Goal: Information Seeking & Learning: Learn about a topic

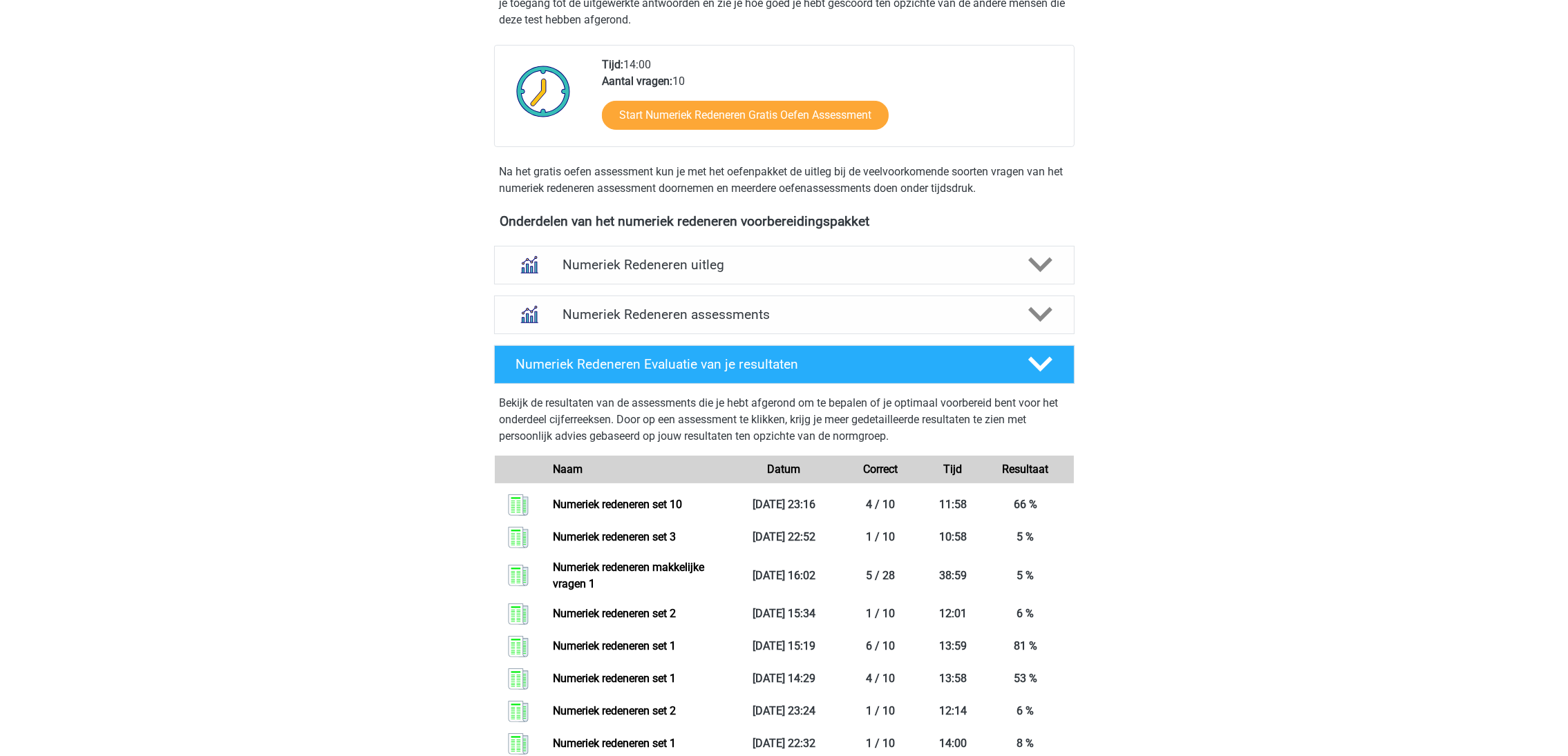
scroll to position [415, 0]
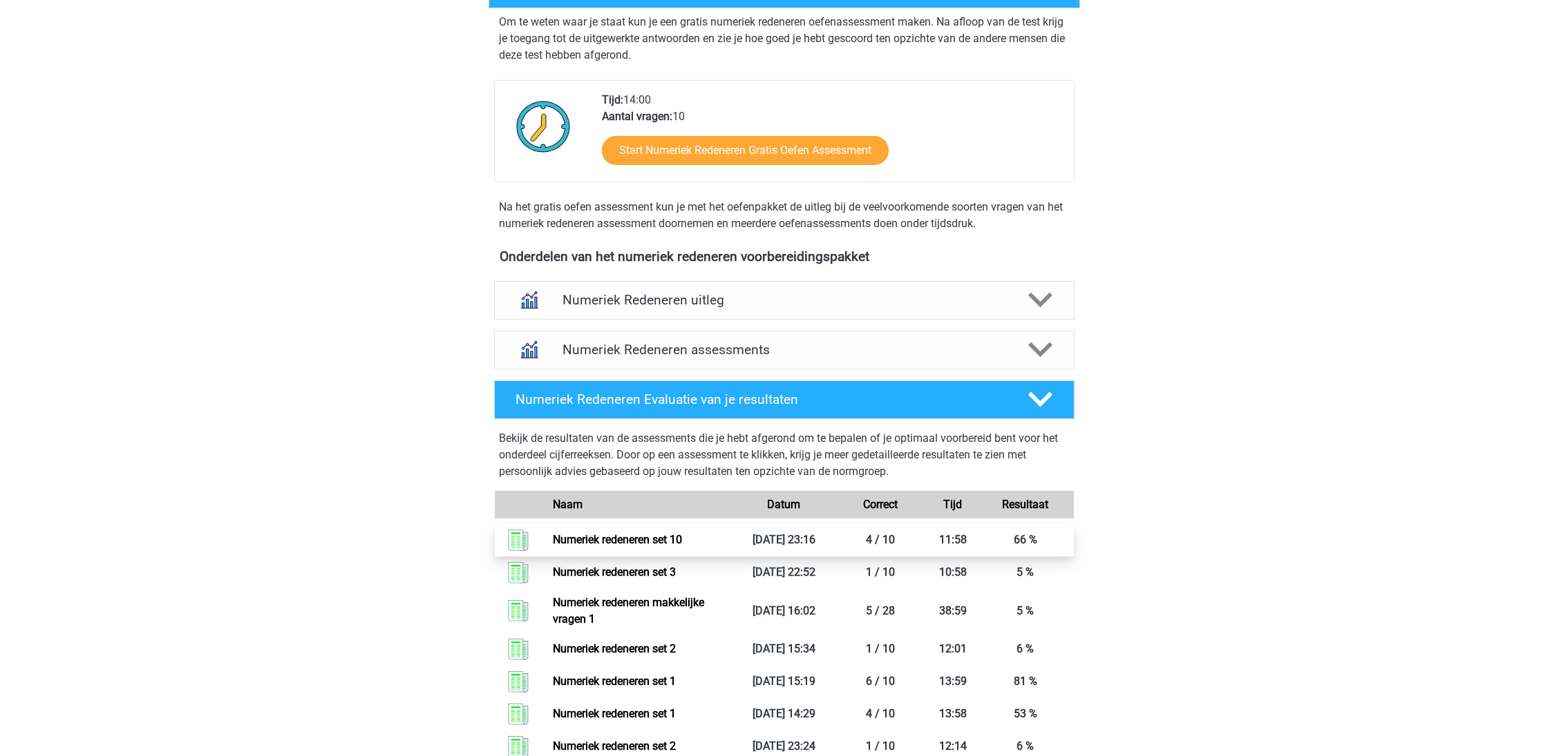
click at [583, 544] on link "Numeriek redeneren set 10" at bounding box center [617, 539] width 129 height 13
click at [682, 347] on h4 "Numeriek Redeneren assessments" at bounding box center [784, 350] width 444 height 16
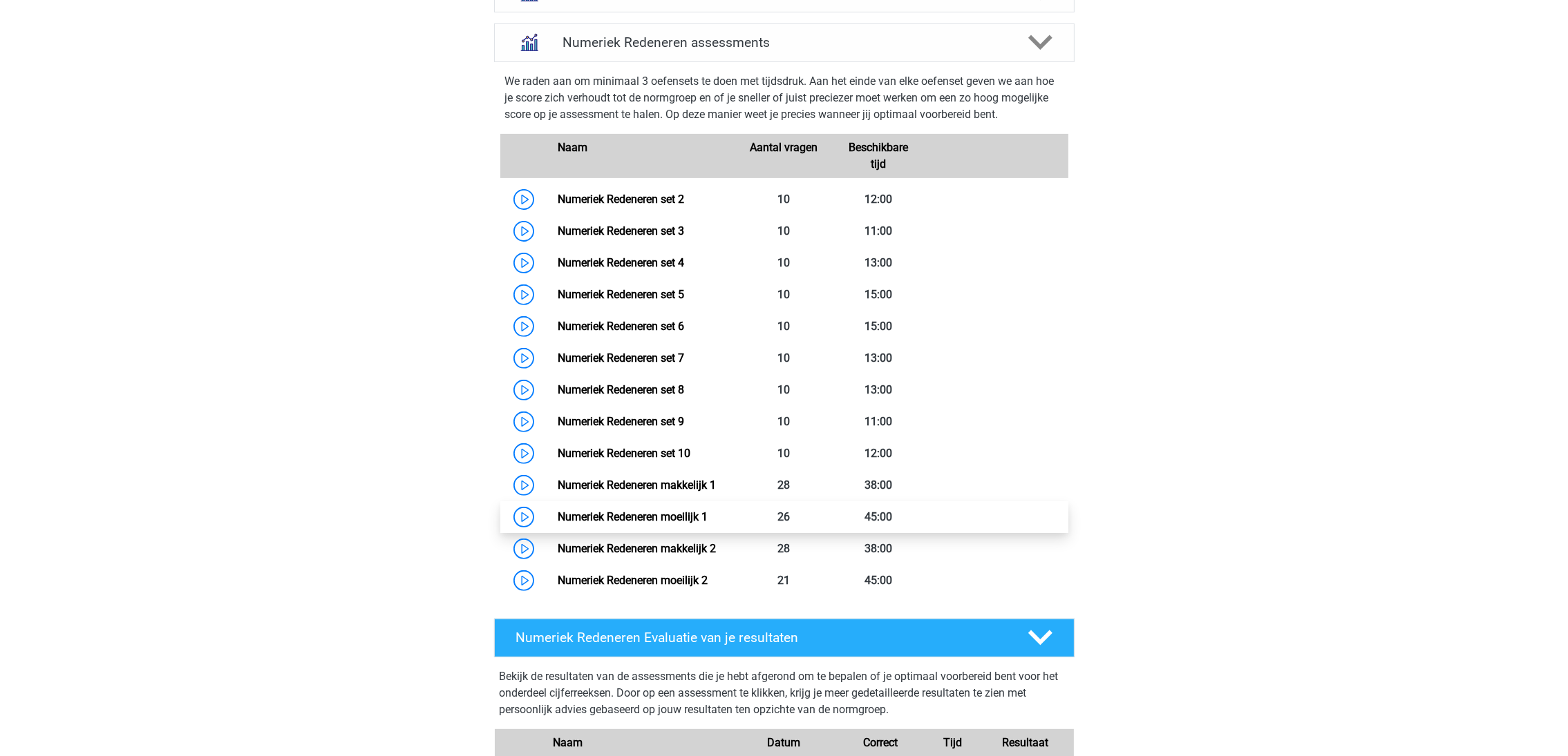
scroll to position [725, 0]
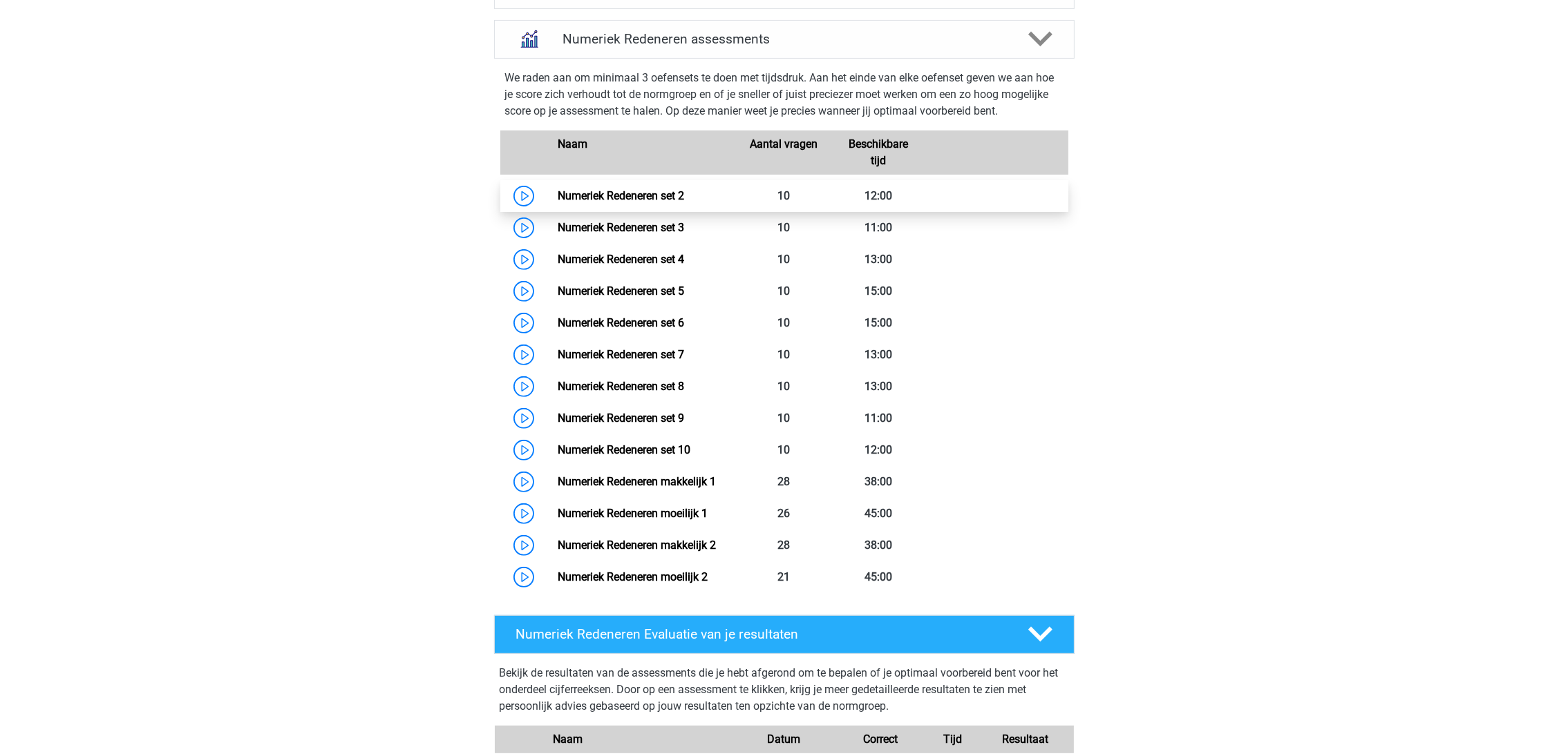
click at [581, 199] on link "Numeriek Redeneren set 2" at bounding box center [621, 195] width 126 height 13
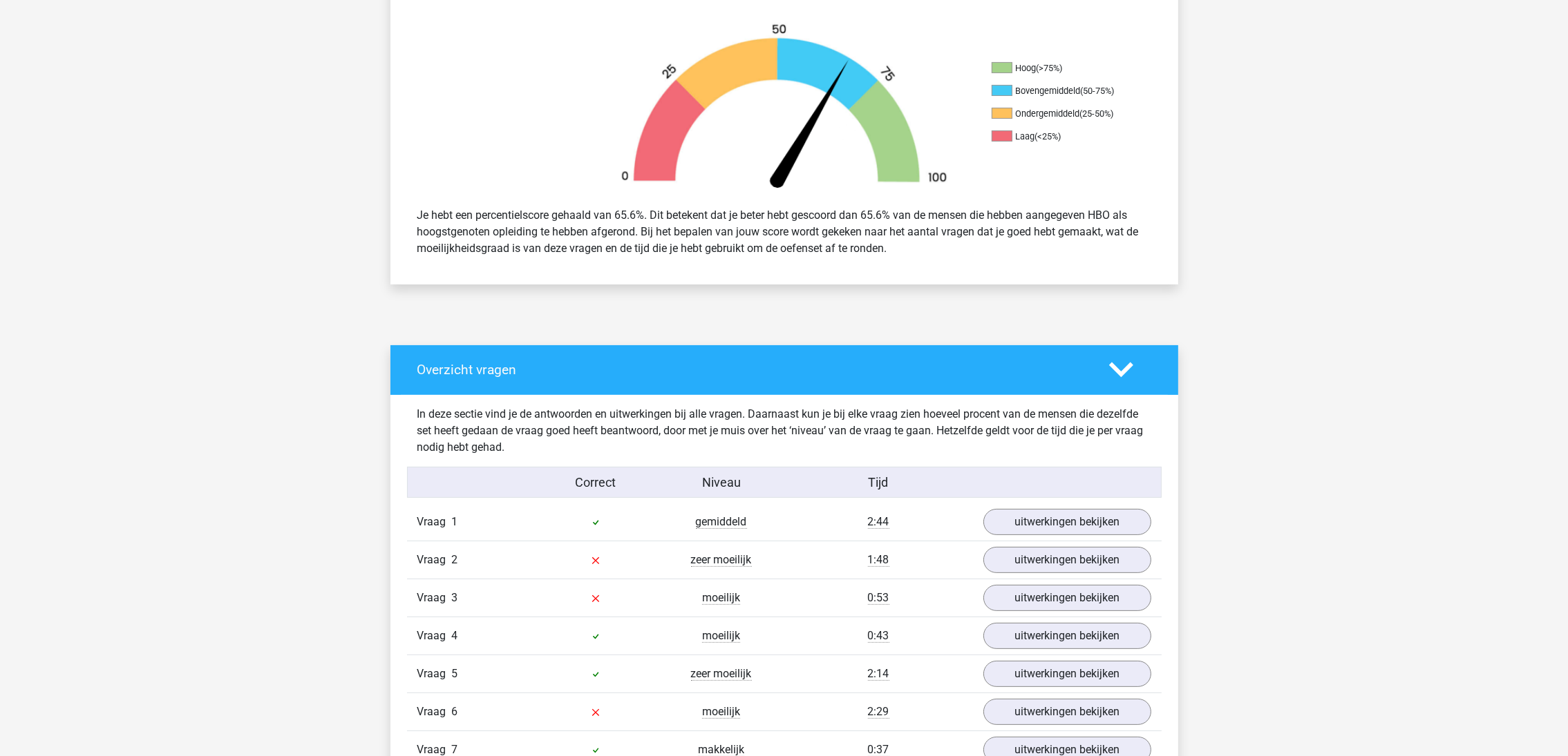
scroll to position [103, 0]
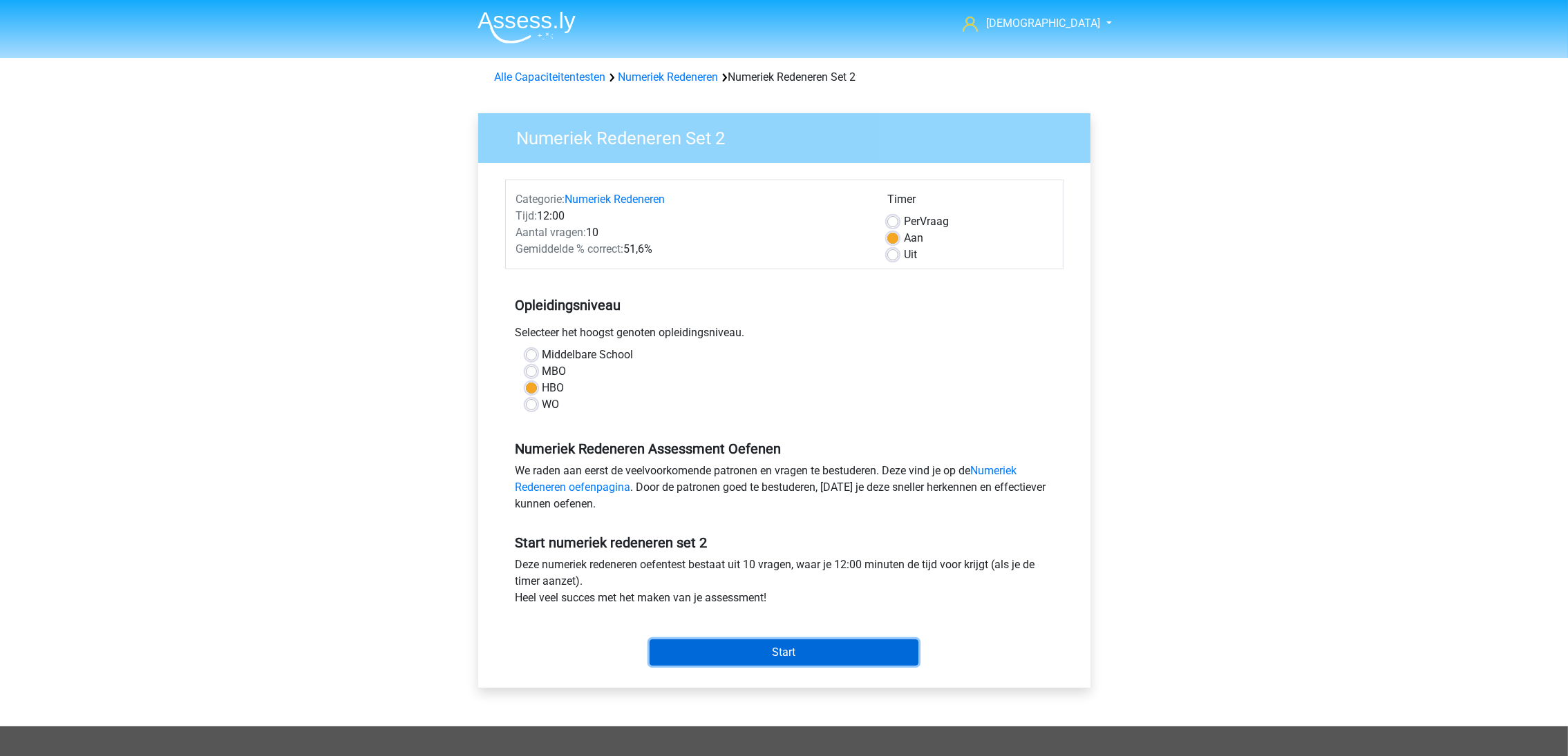
click at [791, 659] on input "Start" at bounding box center [784, 653] width 268 height 26
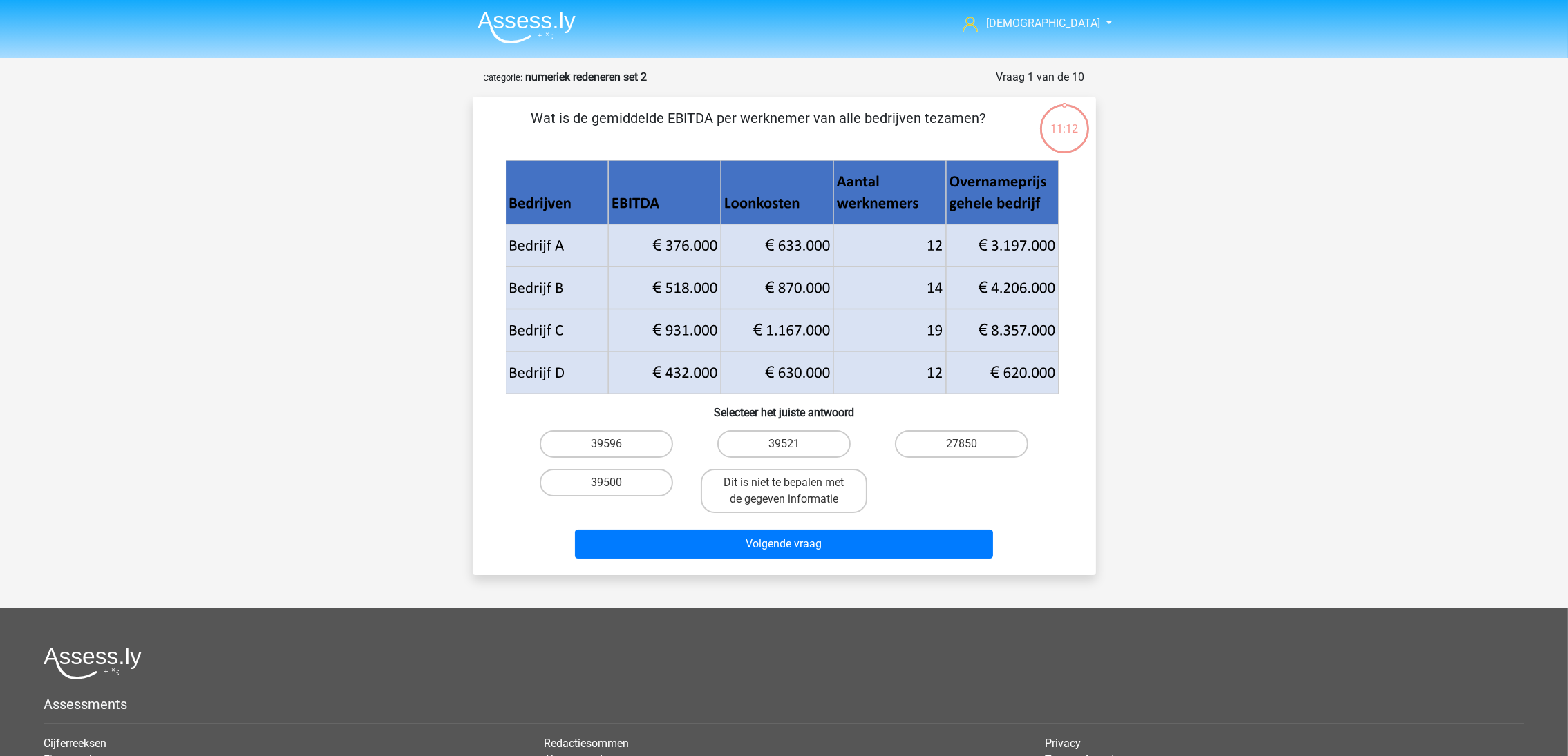
click at [614, 444] on input "39596" at bounding box center [611, 449] width 9 height 9
radio input "true"
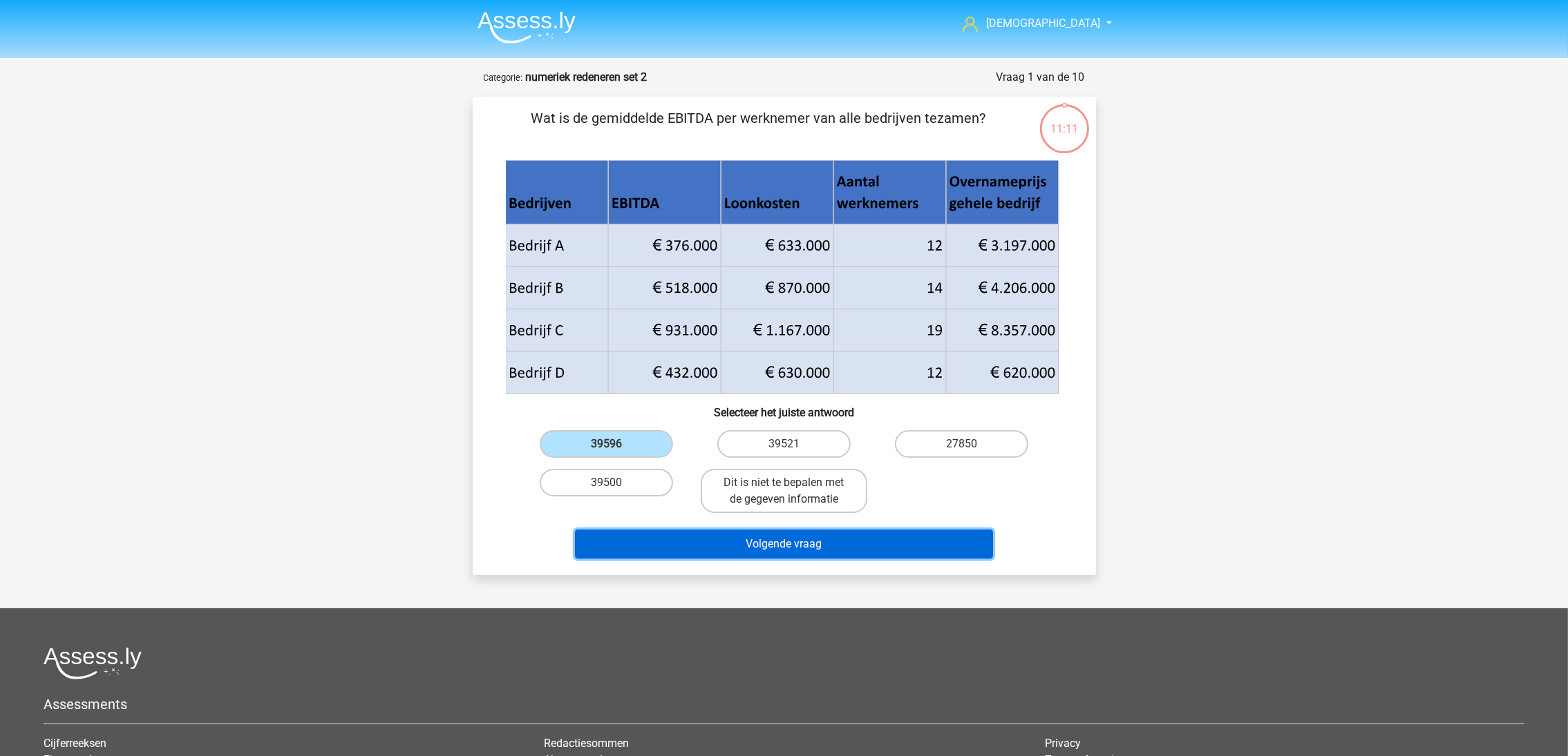
click at [707, 530] on button "Volgende vraag" at bounding box center [784, 544] width 418 height 29
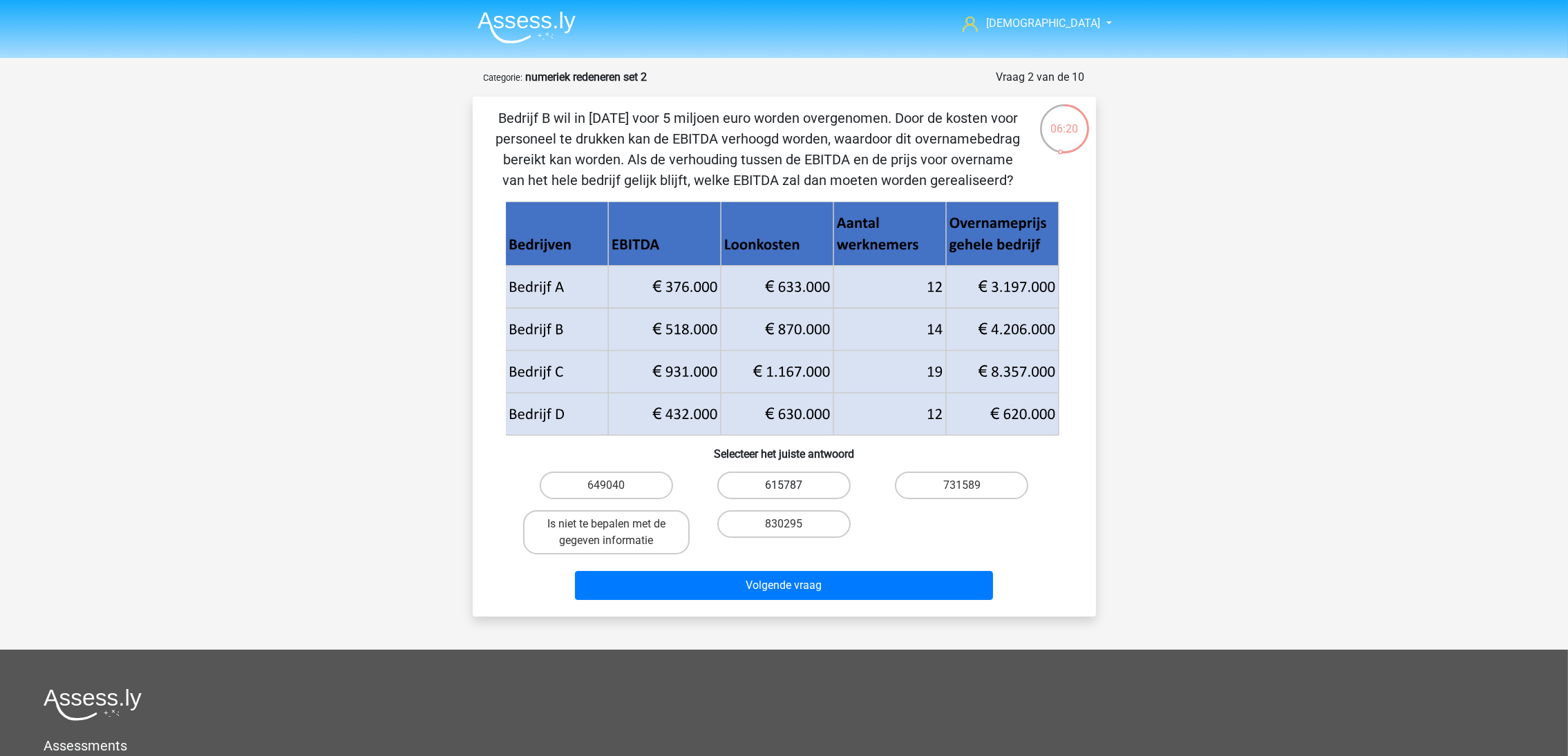
click at [805, 485] on label "615787" at bounding box center [784, 485] width 133 height 28
click at [792, 485] on input "615787" at bounding box center [788, 490] width 9 height 9
radio input "true"
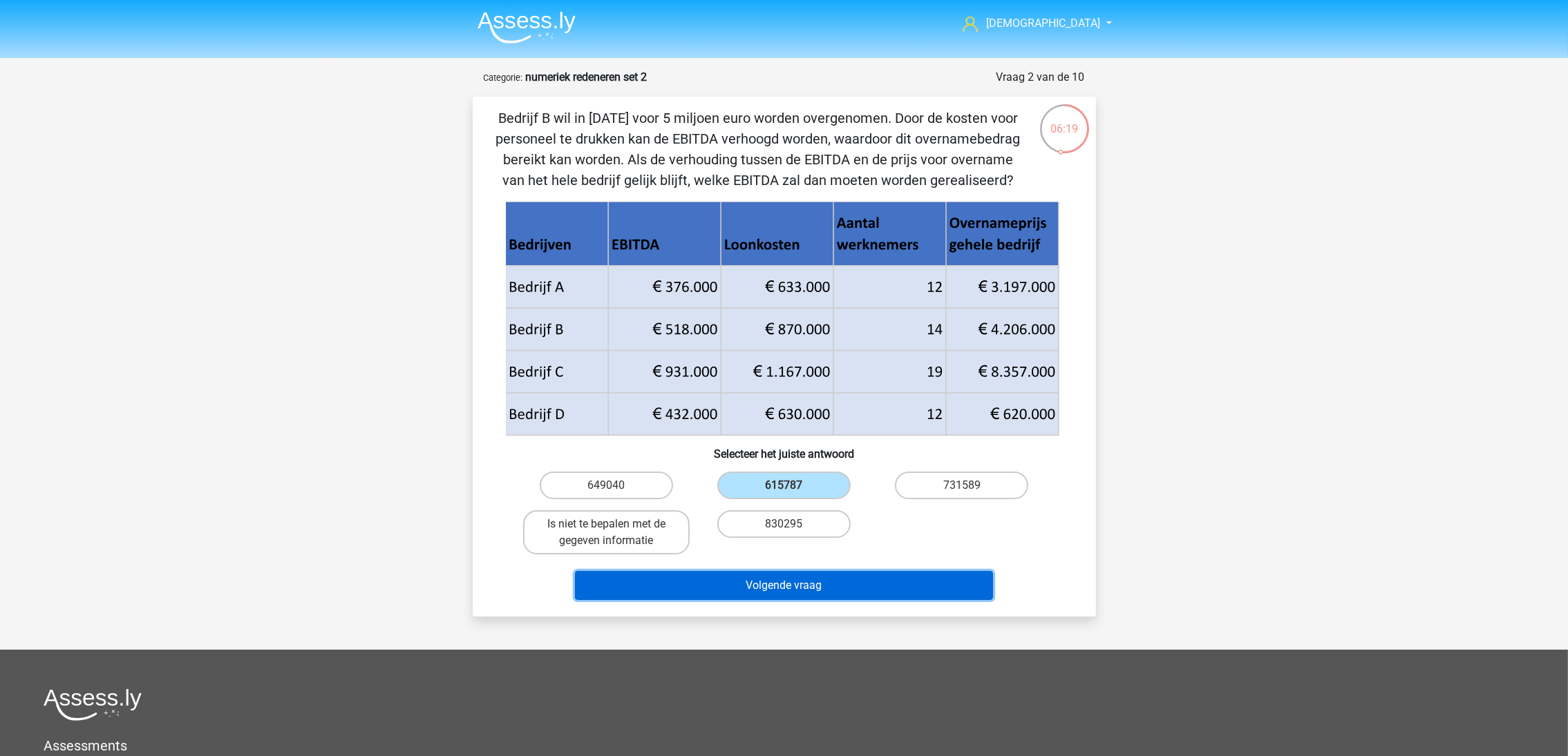
click at [836, 576] on button "Volgende vraag" at bounding box center [784, 585] width 418 height 29
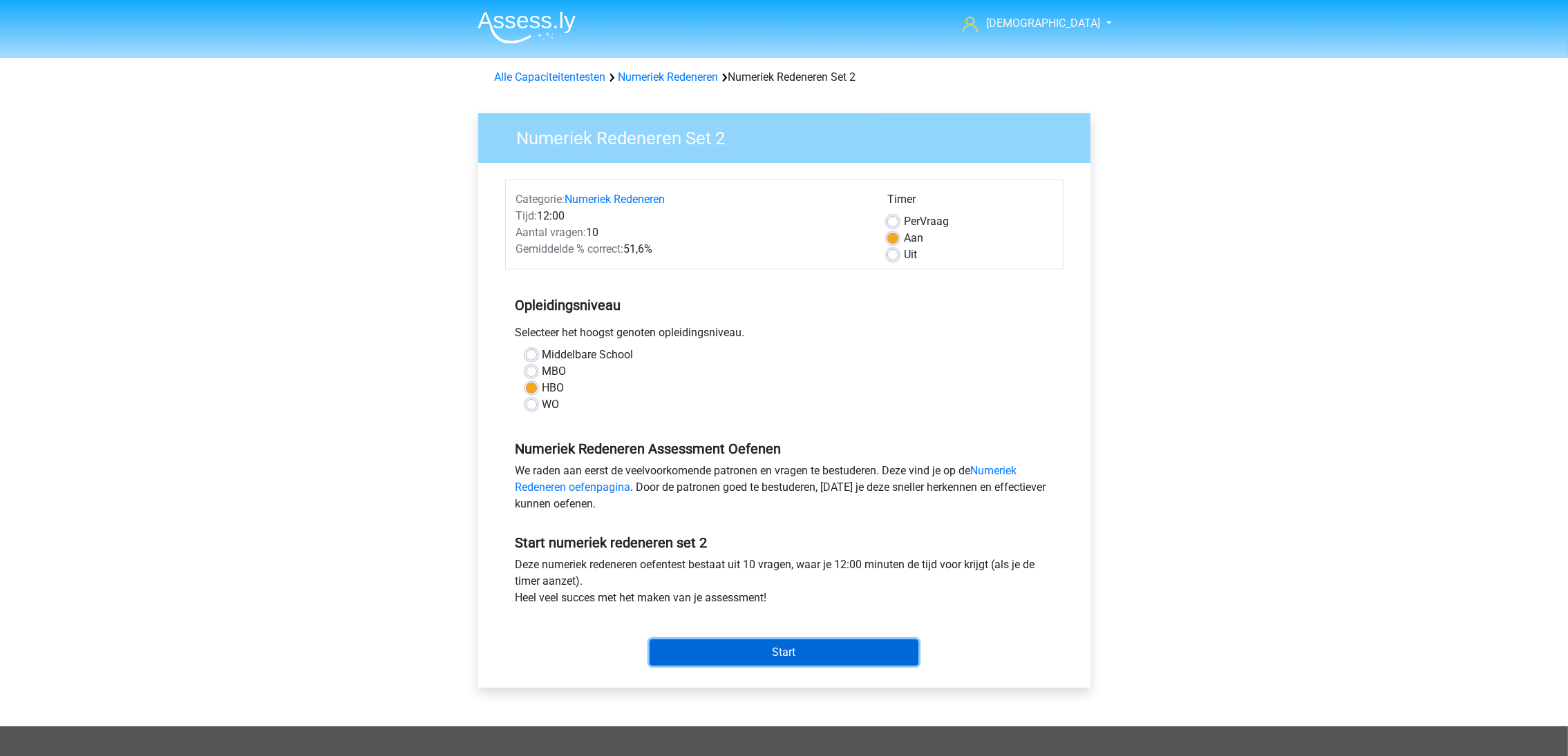
click at [830, 647] on input "Start" at bounding box center [784, 653] width 268 height 26
click at [996, 470] on link "Numeriek Redeneren oefenpagina" at bounding box center [766, 479] width 502 height 30
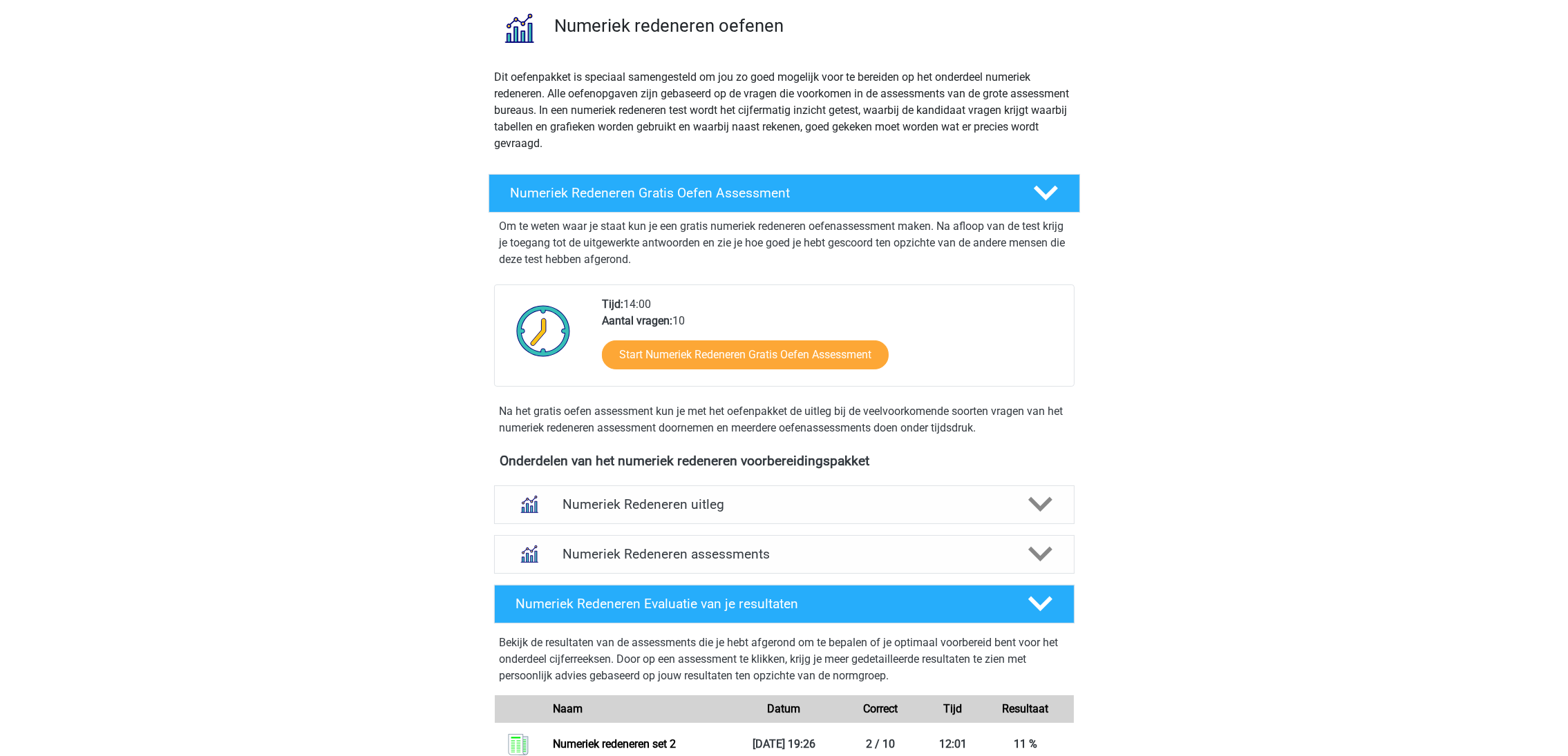
scroll to position [207, 0]
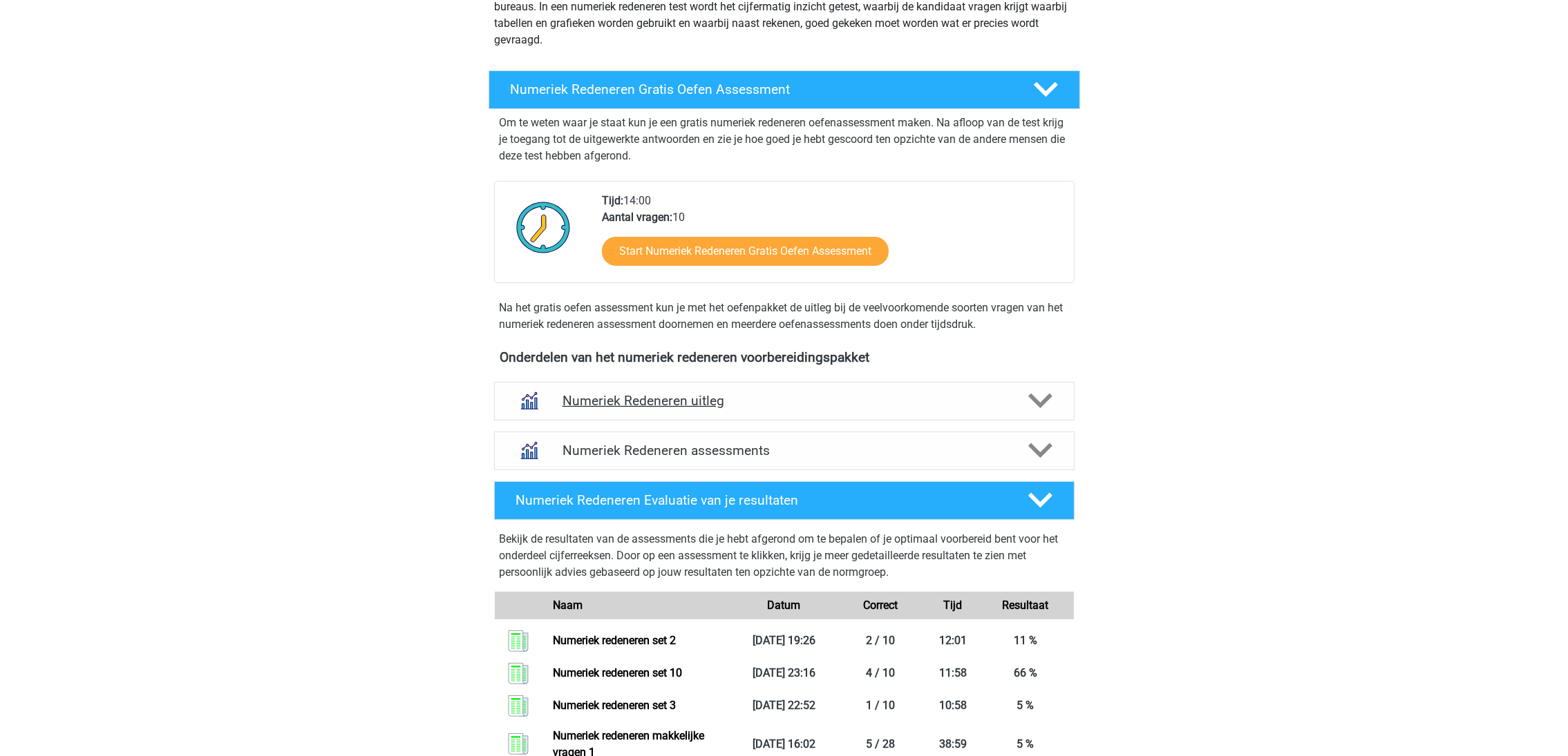
click at [867, 410] on div "Numeriek Redeneren uitleg" at bounding box center [784, 401] width 581 height 39
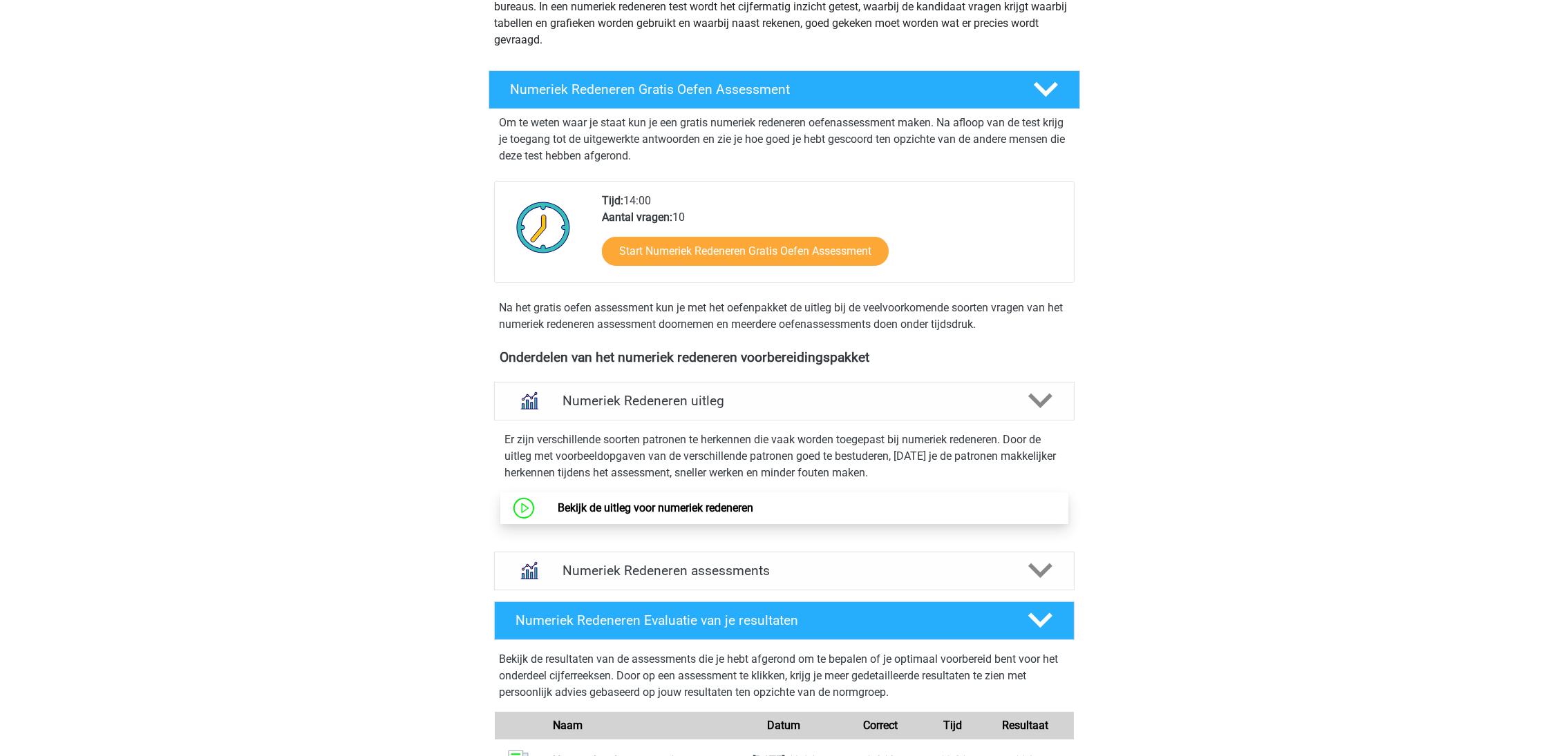
click at [753, 513] on link "Bekijk de uitleg voor numeriek redeneren" at bounding box center [655, 508] width 195 height 13
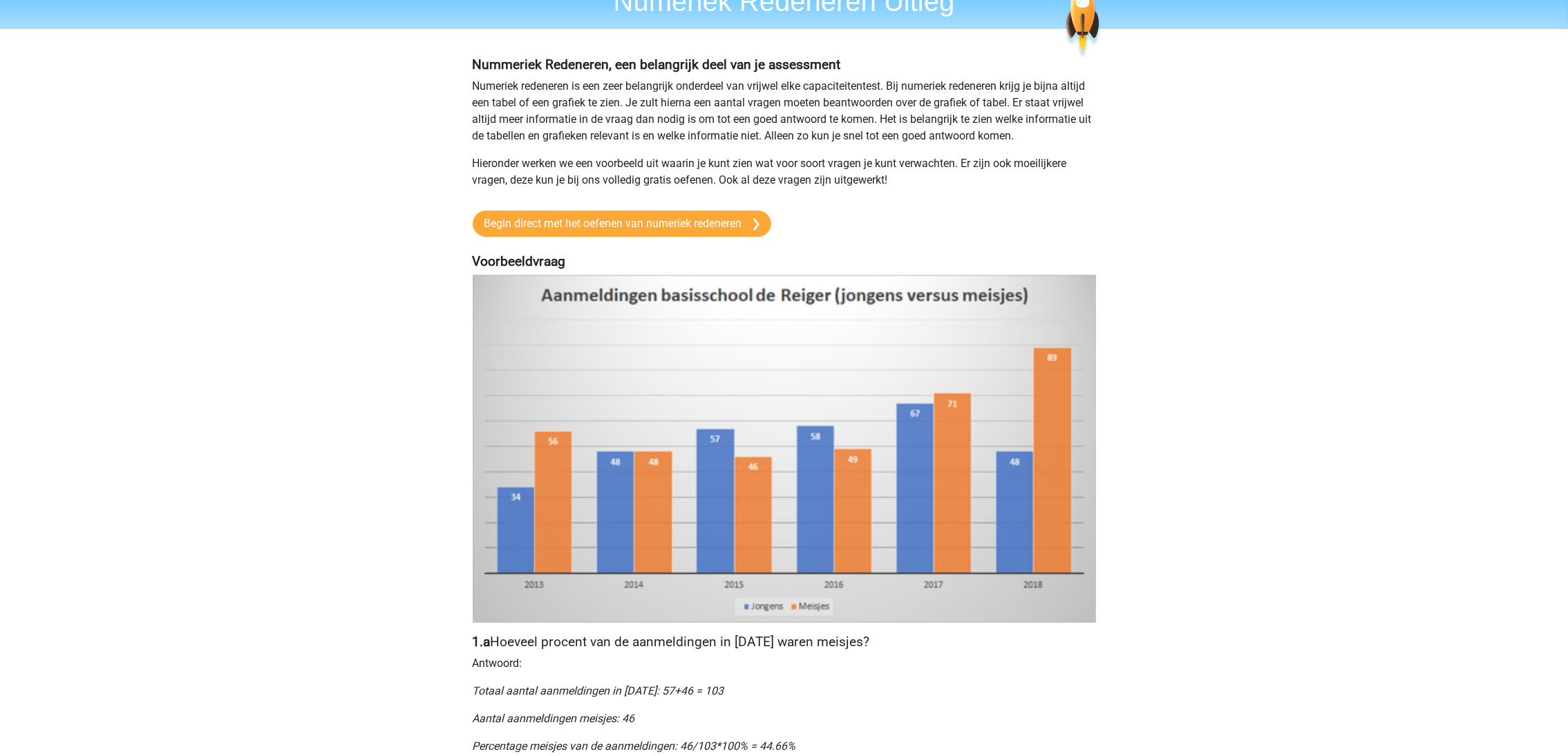
scroll to position [103, 0]
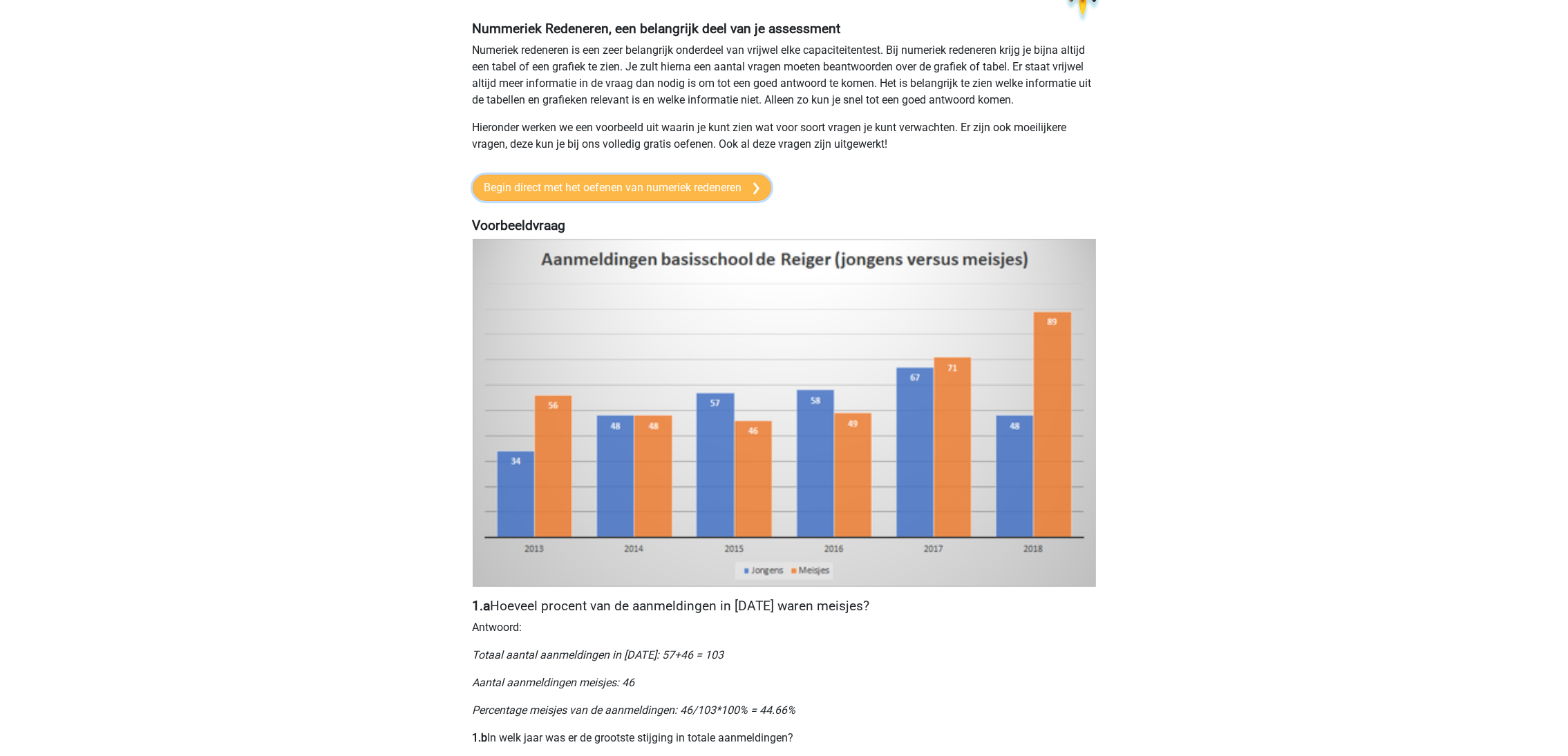
click at [728, 190] on link "Begin direct met het oefenen van numeriek redeneren" at bounding box center [622, 188] width 299 height 26
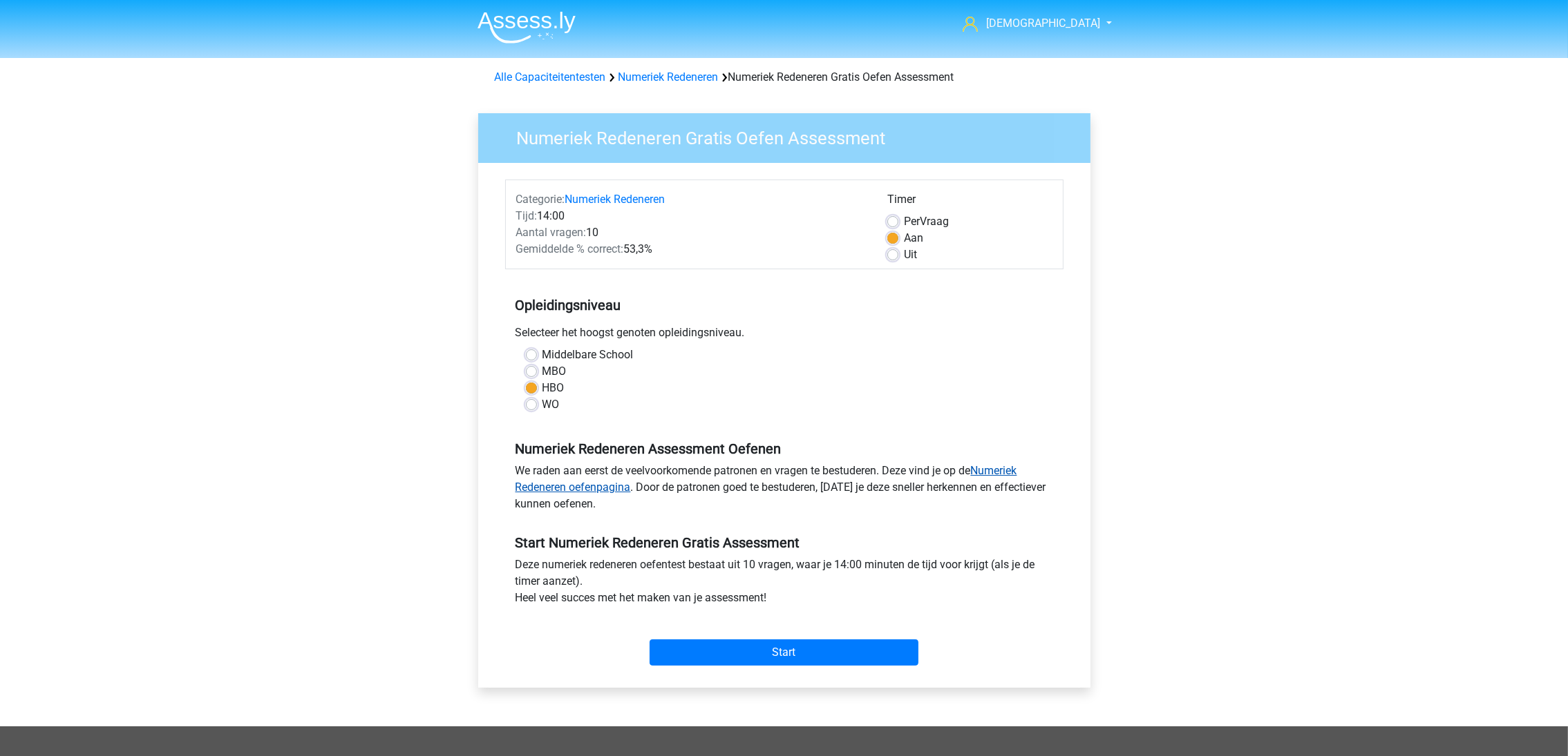
click at [1001, 470] on link "Numeriek Redeneren oefenpagina" at bounding box center [766, 479] width 502 height 30
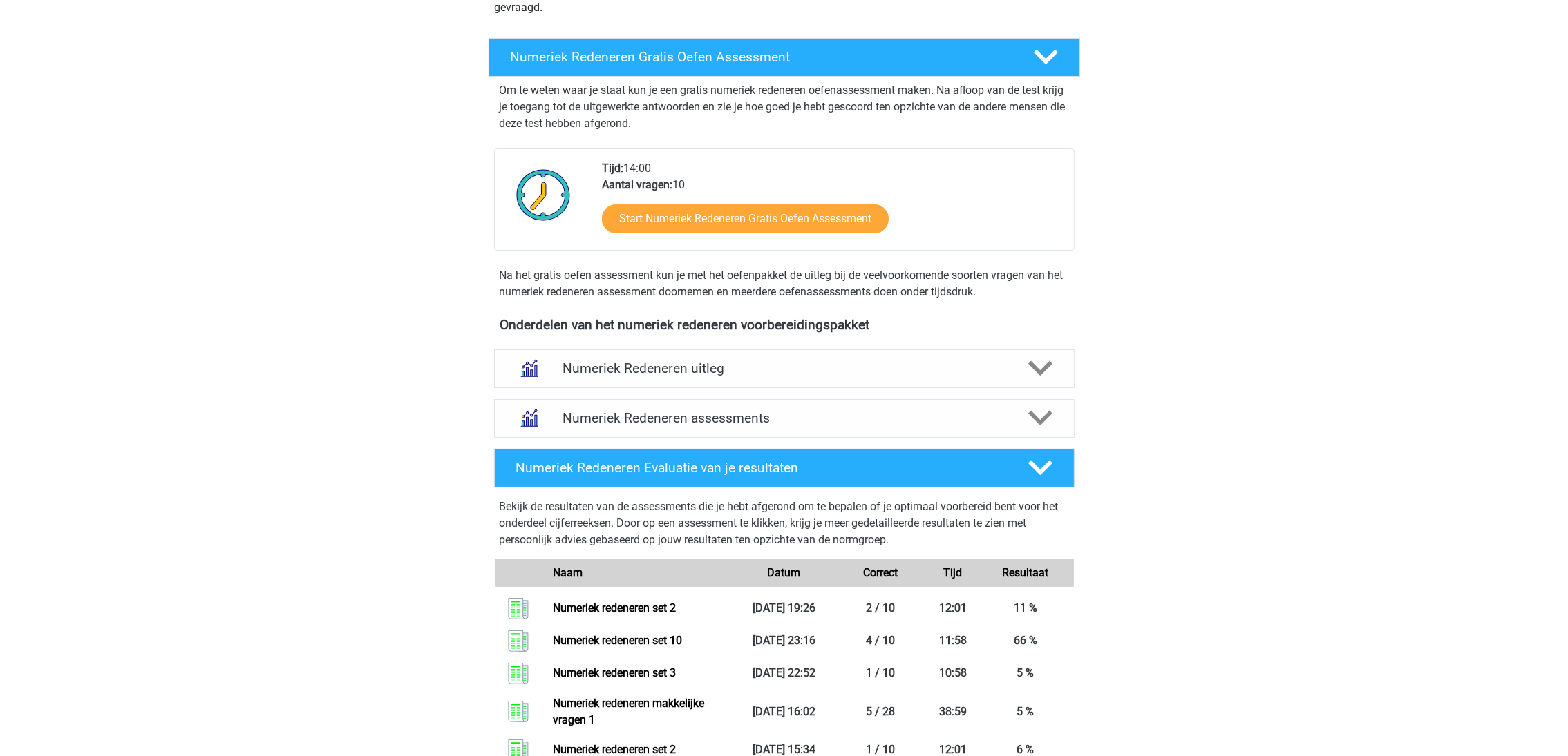
scroll to position [207, 0]
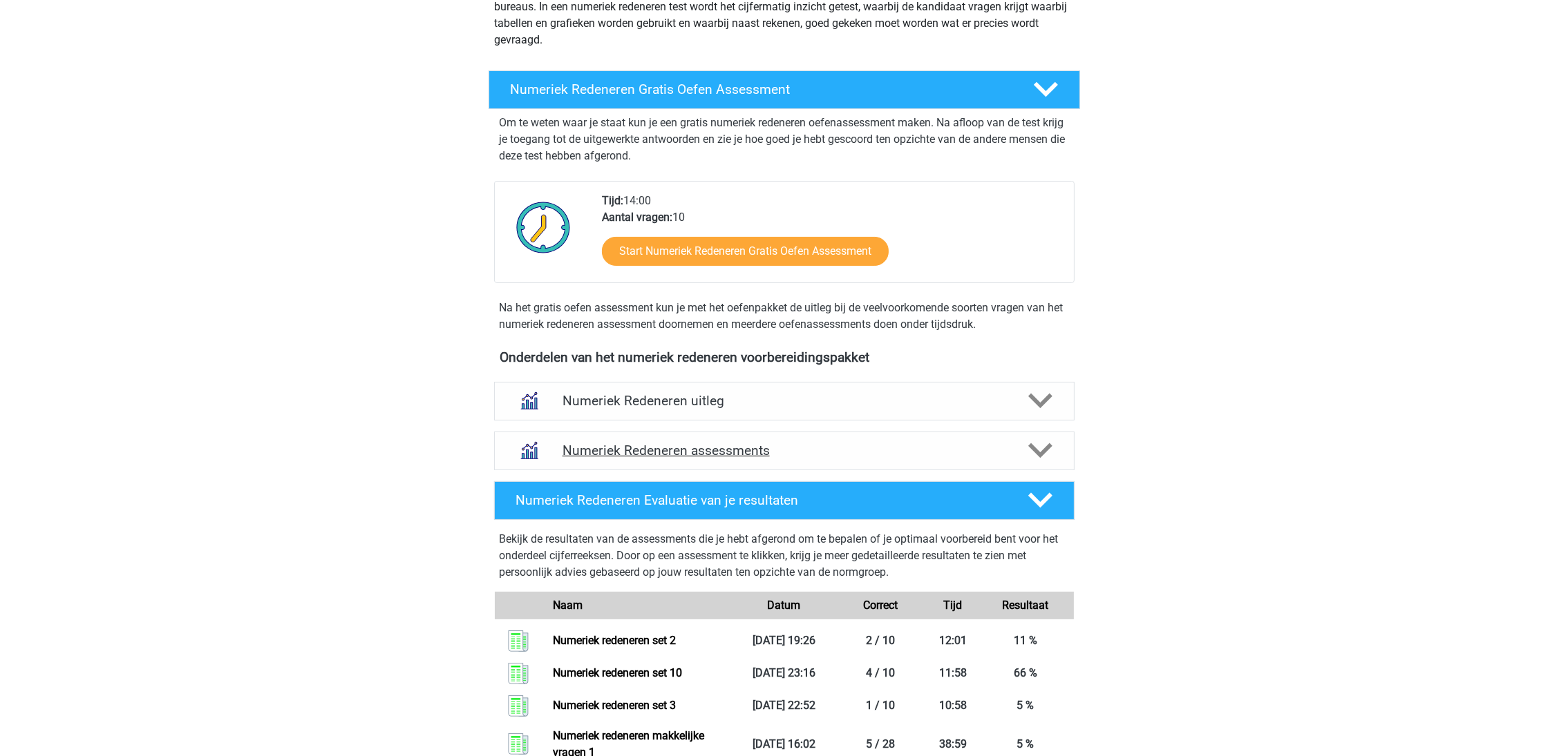
click at [777, 453] on h4 "Numeriek Redeneren assessments" at bounding box center [784, 450] width 444 height 16
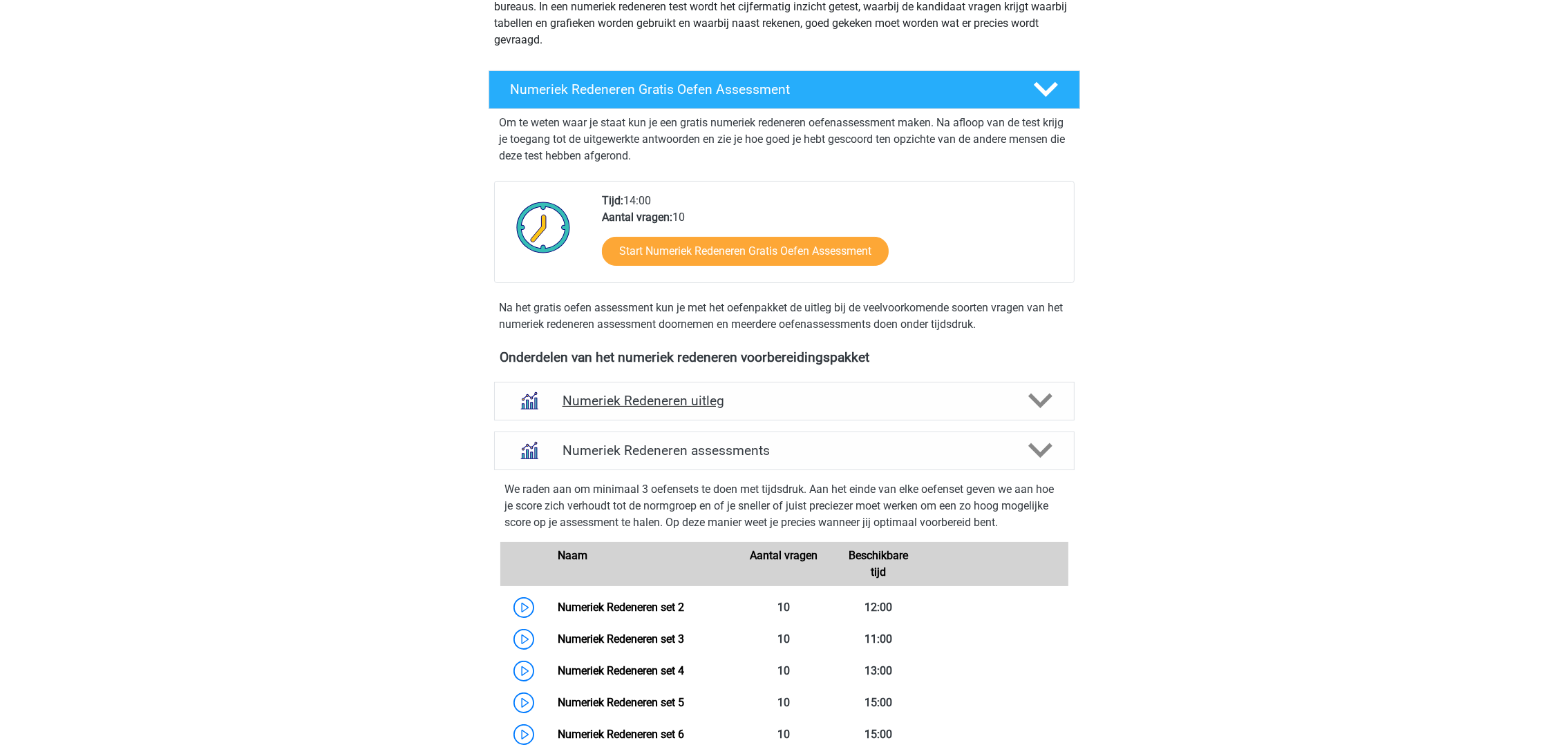
click at [802, 391] on div "Numeriek Redeneren uitleg" at bounding box center [784, 401] width 581 height 39
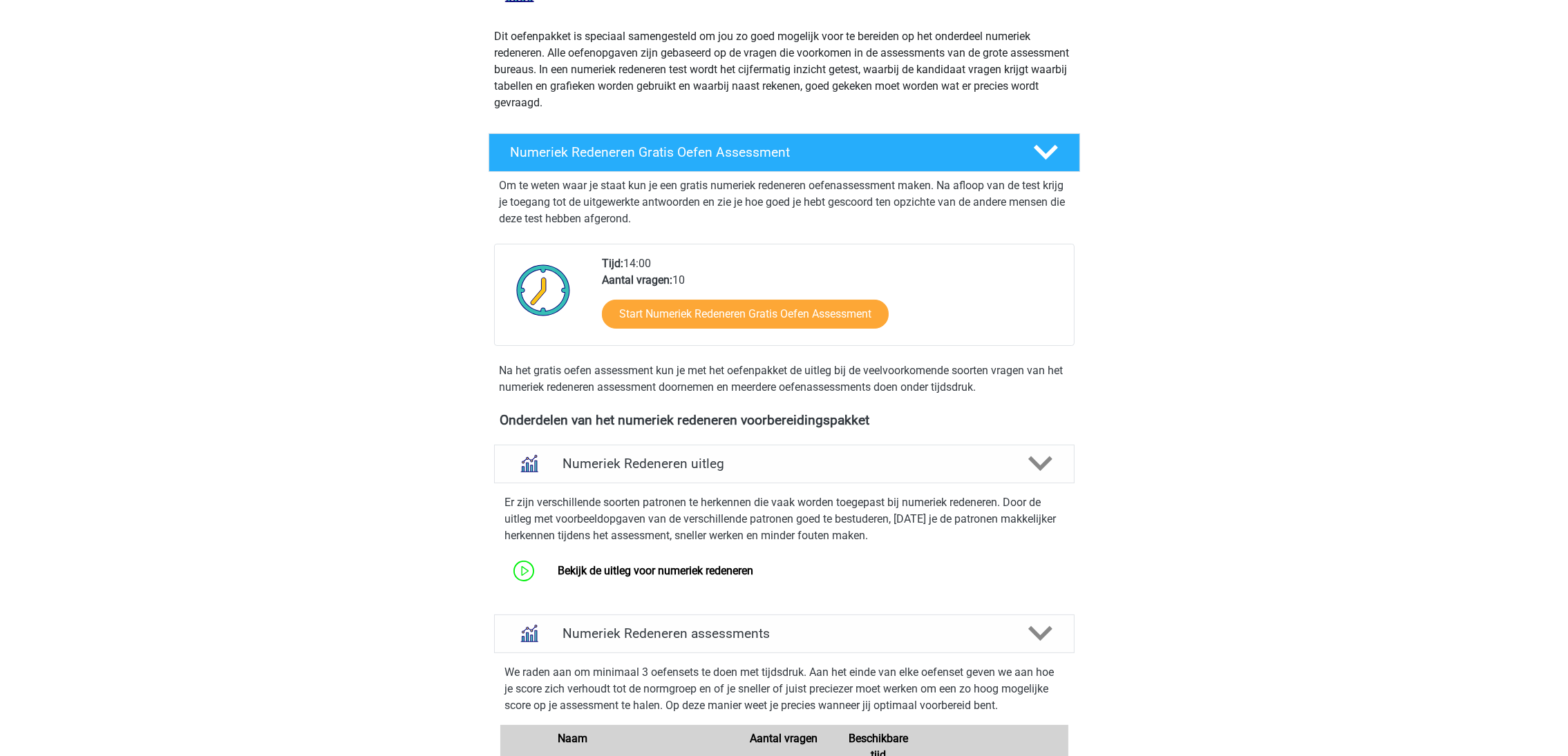
scroll to position [0, 0]
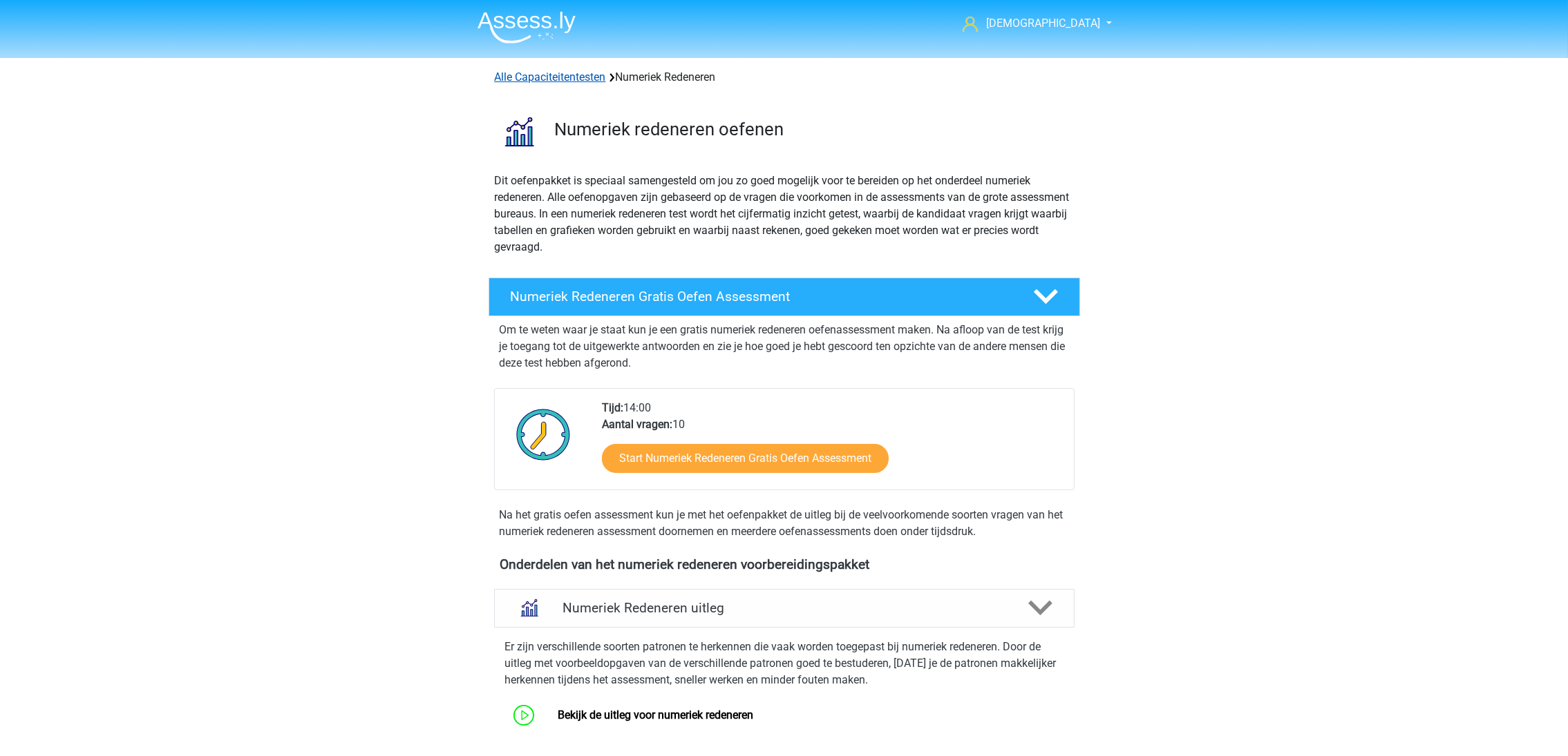
click at [567, 76] on link "Alle Capaciteitentesten" at bounding box center [550, 77] width 111 height 13
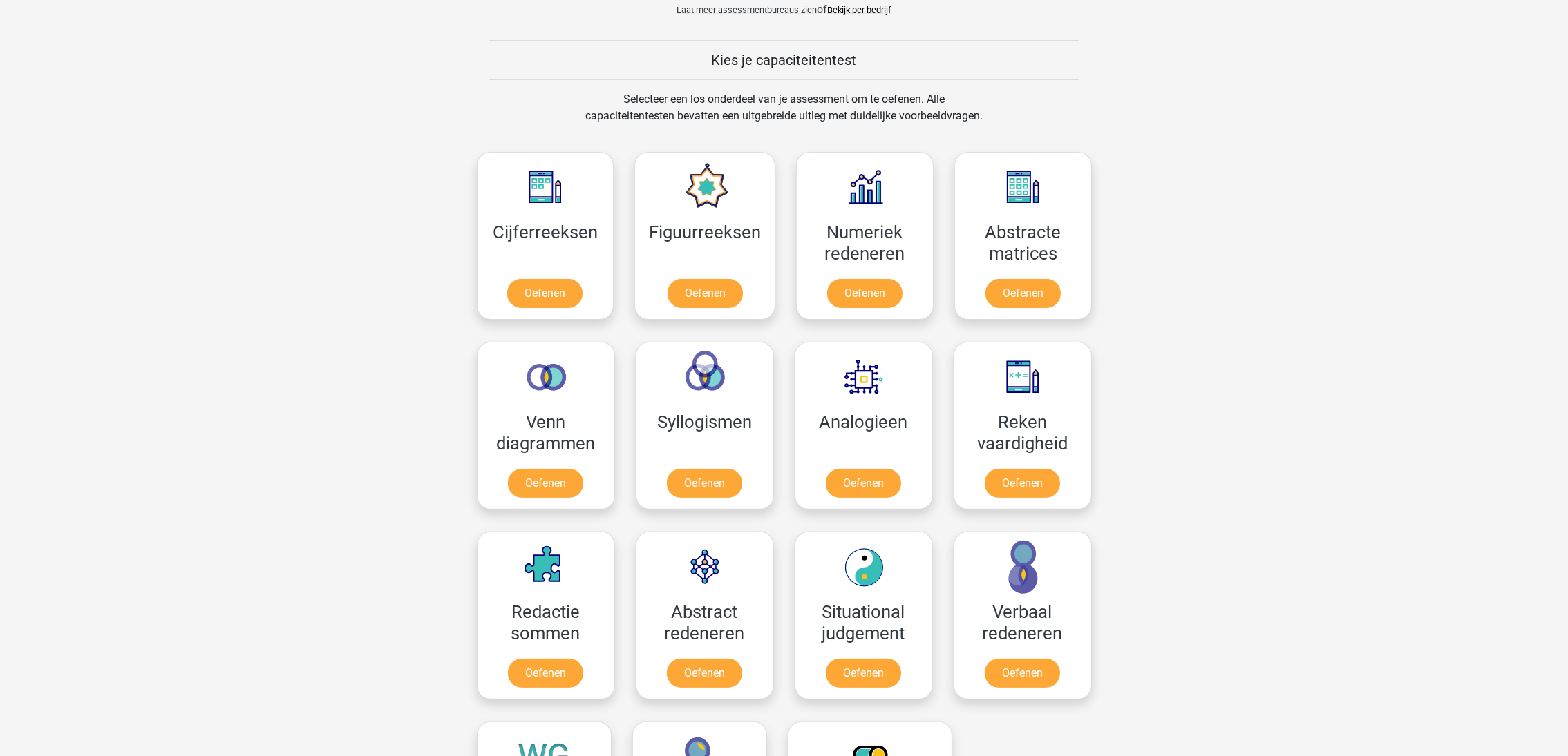
scroll to position [484, 0]
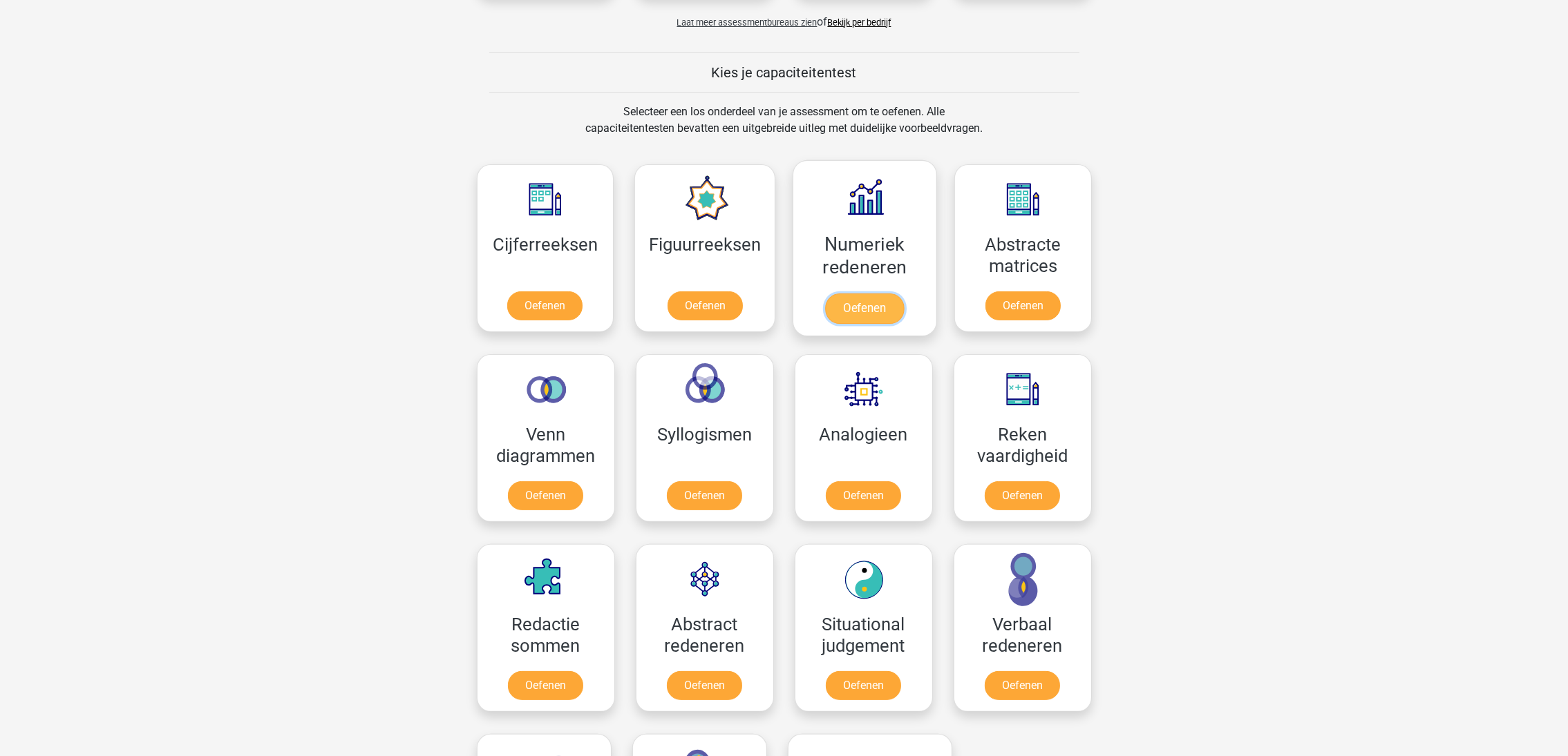
click at [859, 306] on link "Oefenen" at bounding box center [864, 308] width 79 height 30
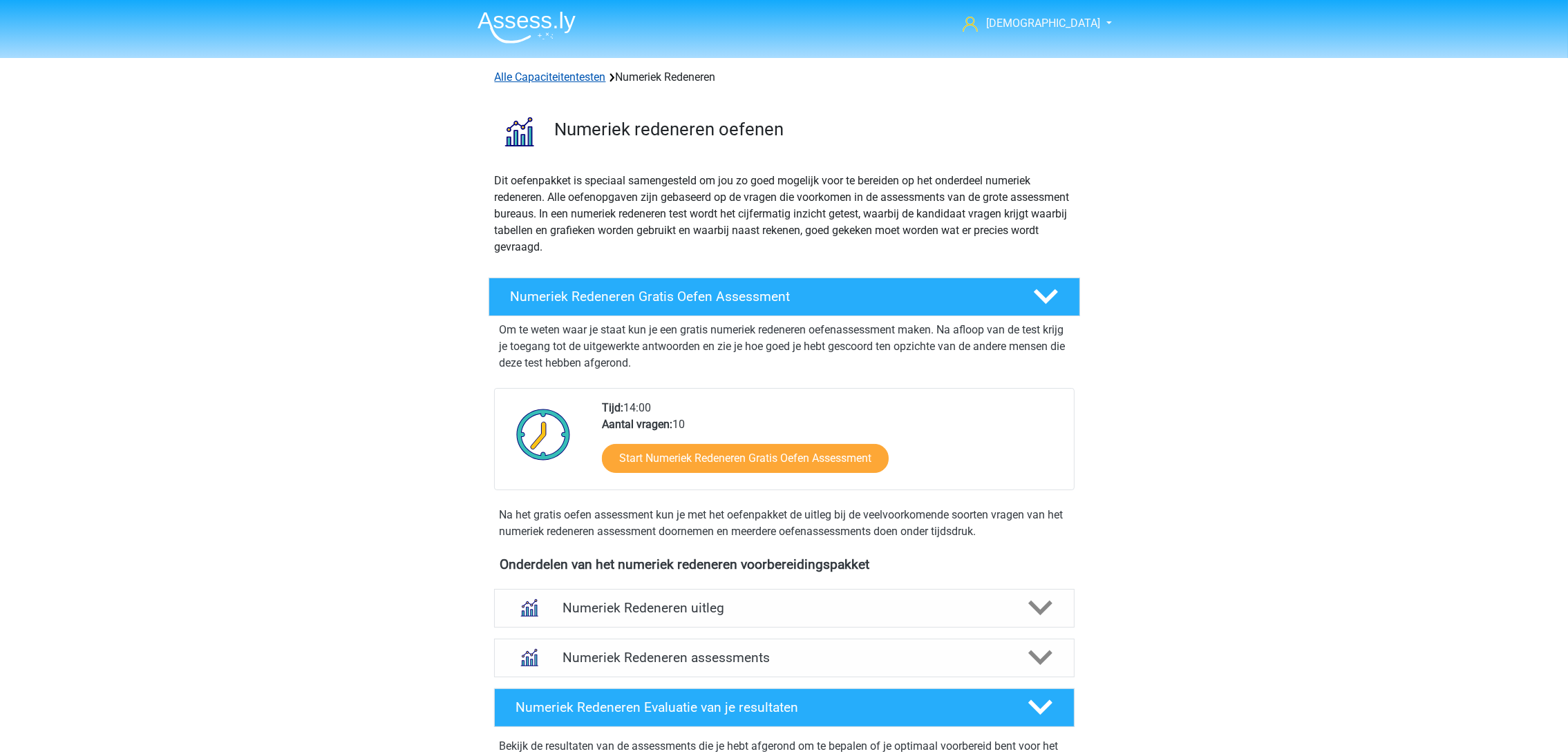
click at [563, 71] on link "Alle Capaciteitentesten" at bounding box center [550, 77] width 111 height 13
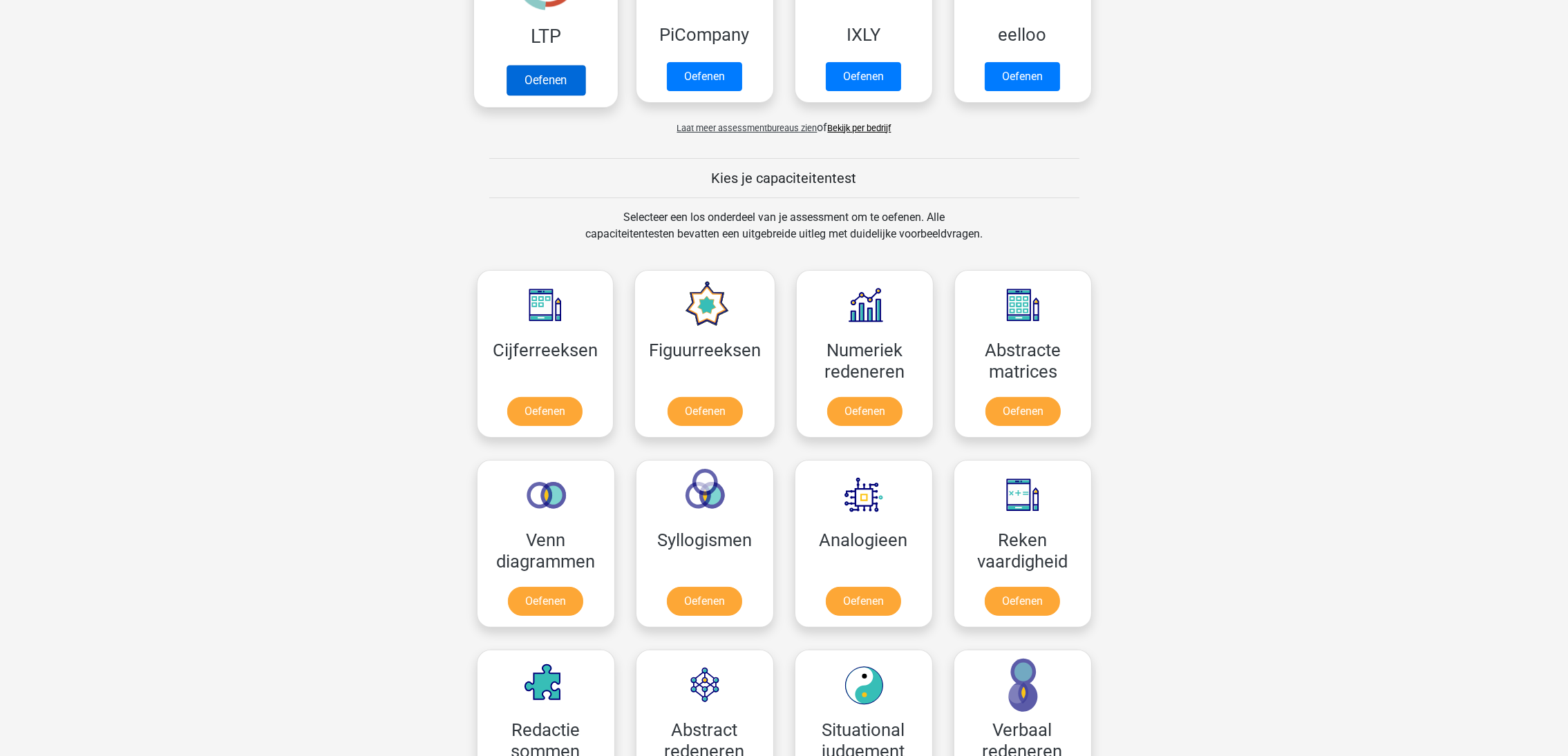
scroll to position [173, 0]
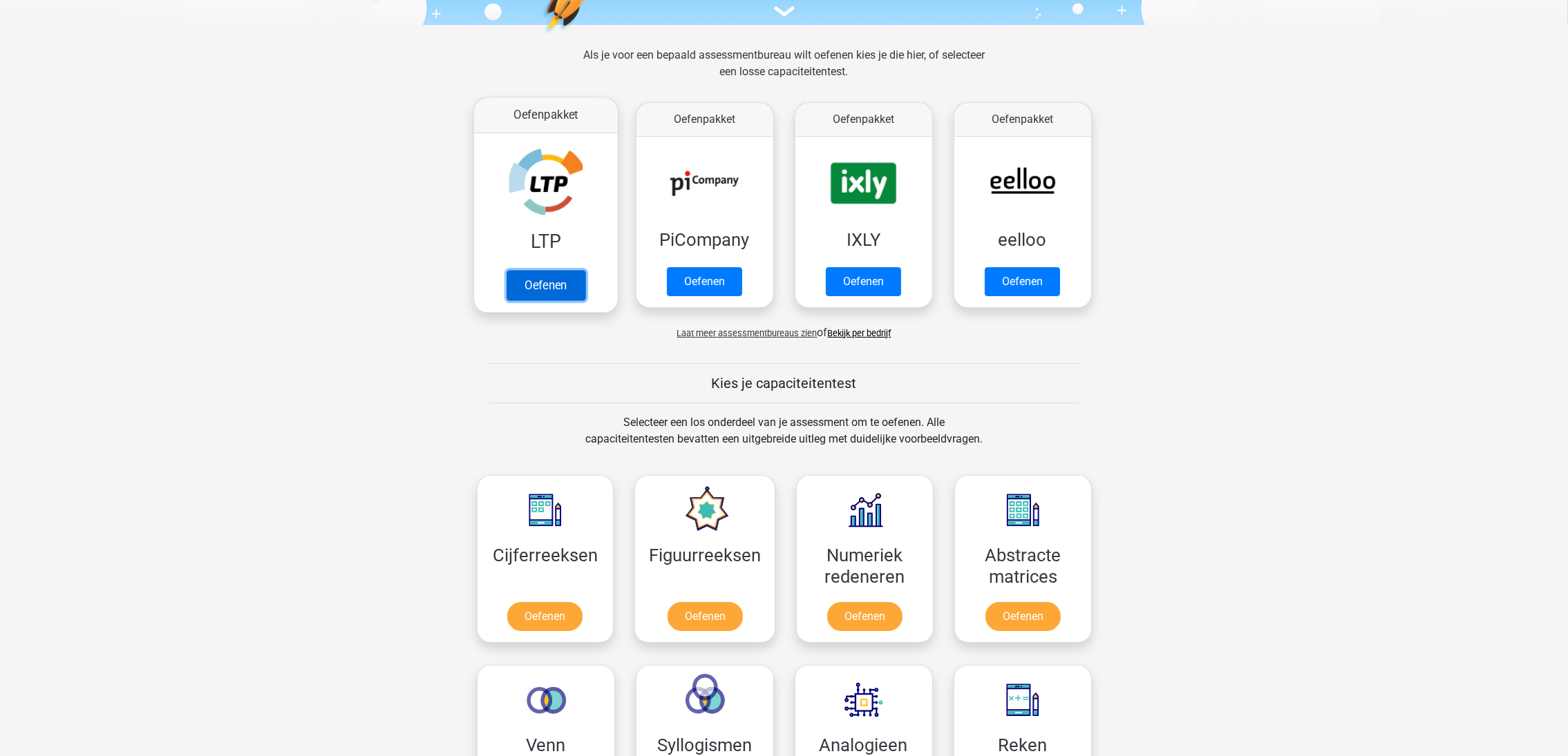
click at [544, 270] on link "Oefenen" at bounding box center [545, 285] width 79 height 30
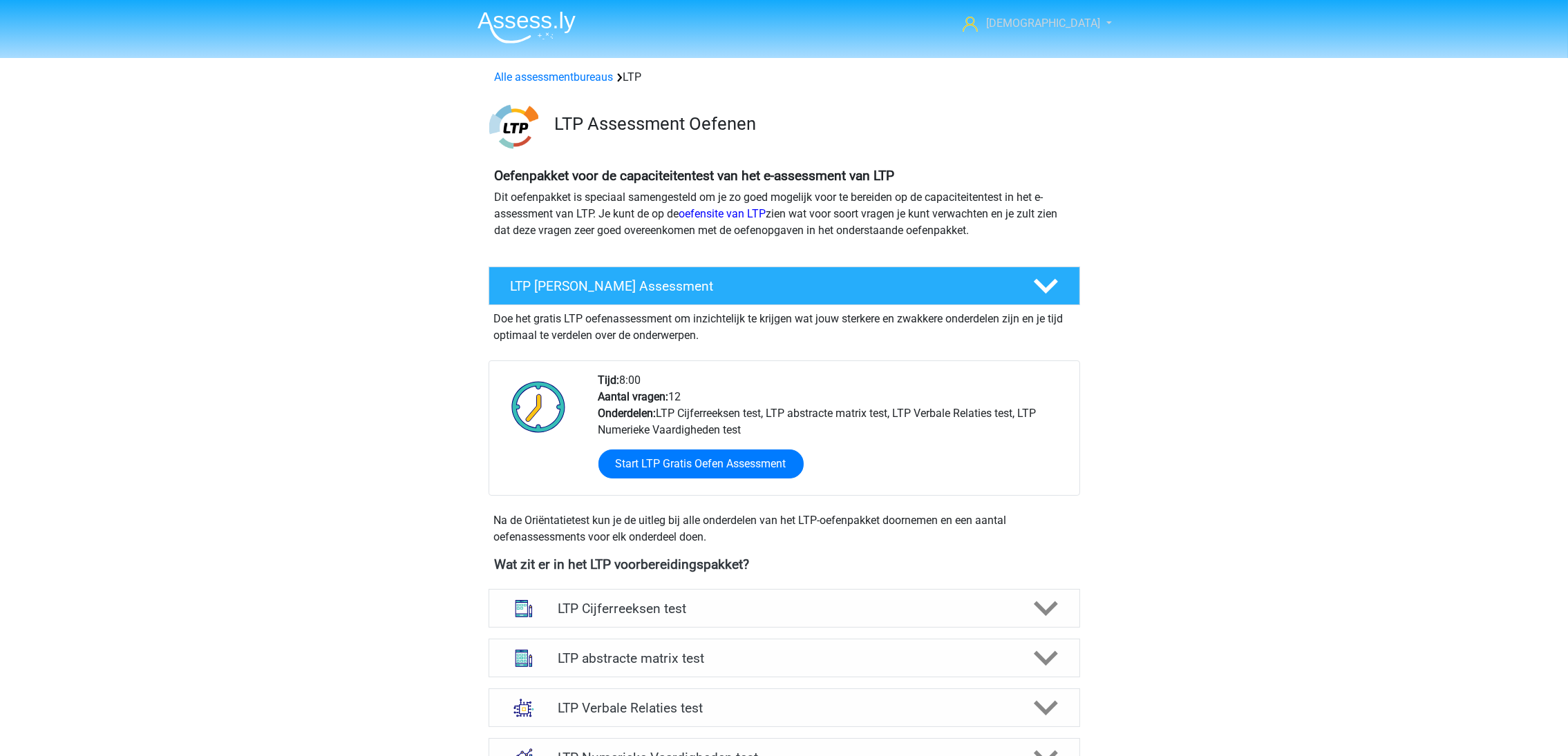
click at [1076, 18] on span "[DEMOGRAPHIC_DATA]" at bounding box center [1043, 23] width 114 height 13
click at [895, 178] on h4 "Oefenpakket voor de capaciteitentest van het e-assessment van LTP" at bounding box center [784, 176] width 579 height 16
